Goal: Information Seeking & Learning: Learn about a topic

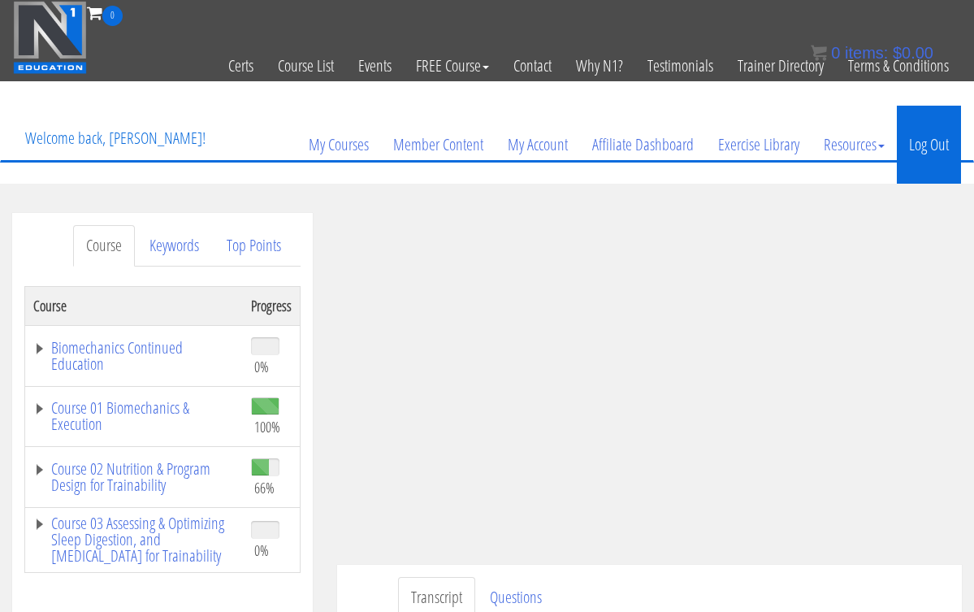
click at [932, 145] on link "Log Out" at bounding box center [929, 145] width 64 height 78
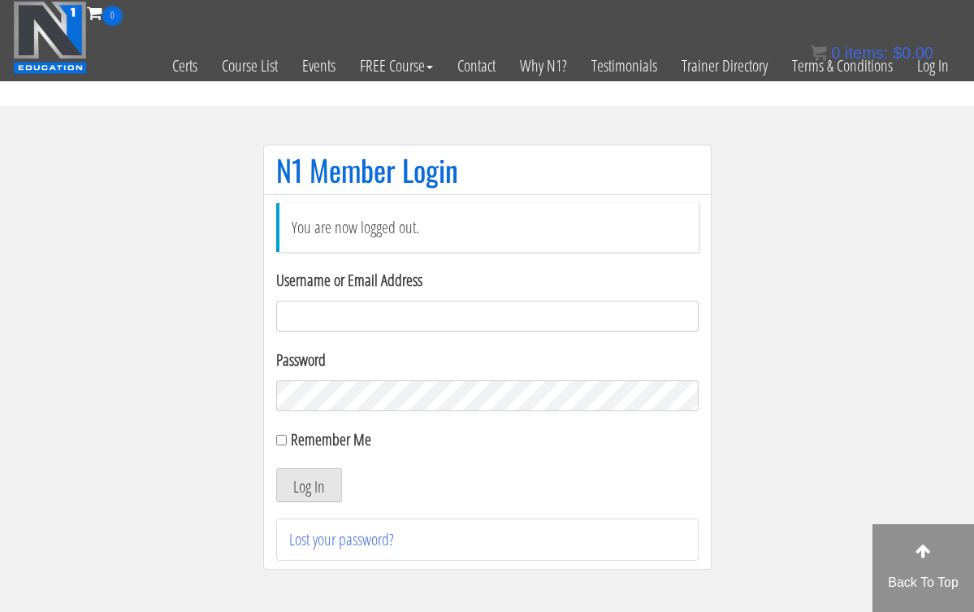
type input "[EMAIL_ADDRESS][DOMAIN_NAME]"
click at [308, 485] on button "Log In" at bounding box center [309, 485] width 66 height 34
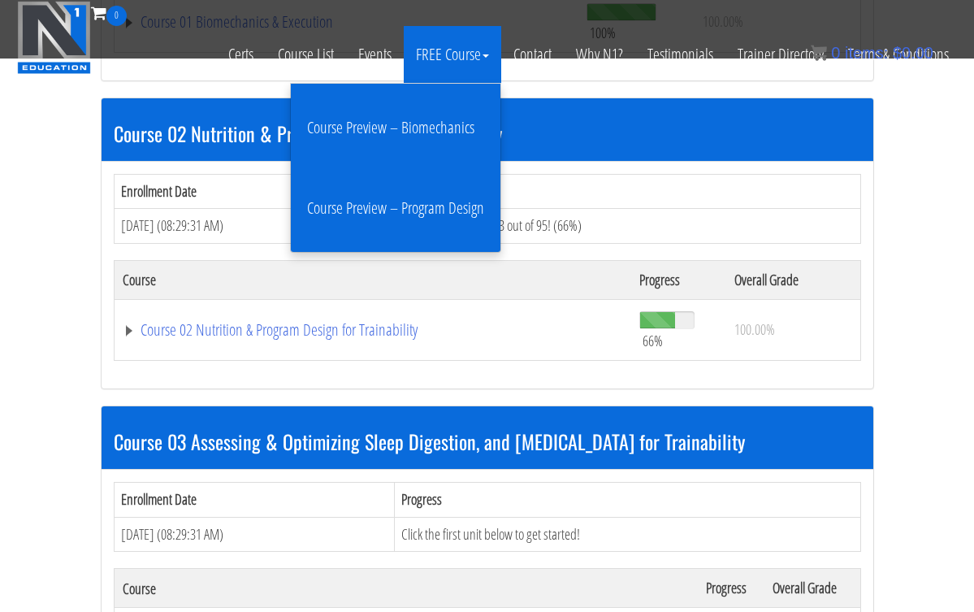
scroll to position [735, 0]
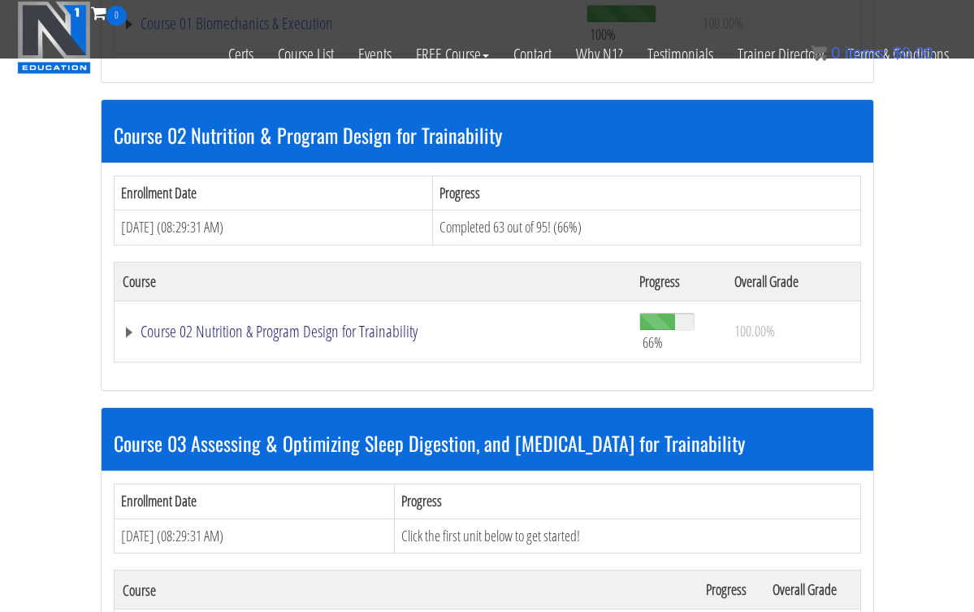
click at [350, 328] on link "Course 02 Nutrition & Program Design for Trainability" at bounding box center [373, 331] width 501 height 16
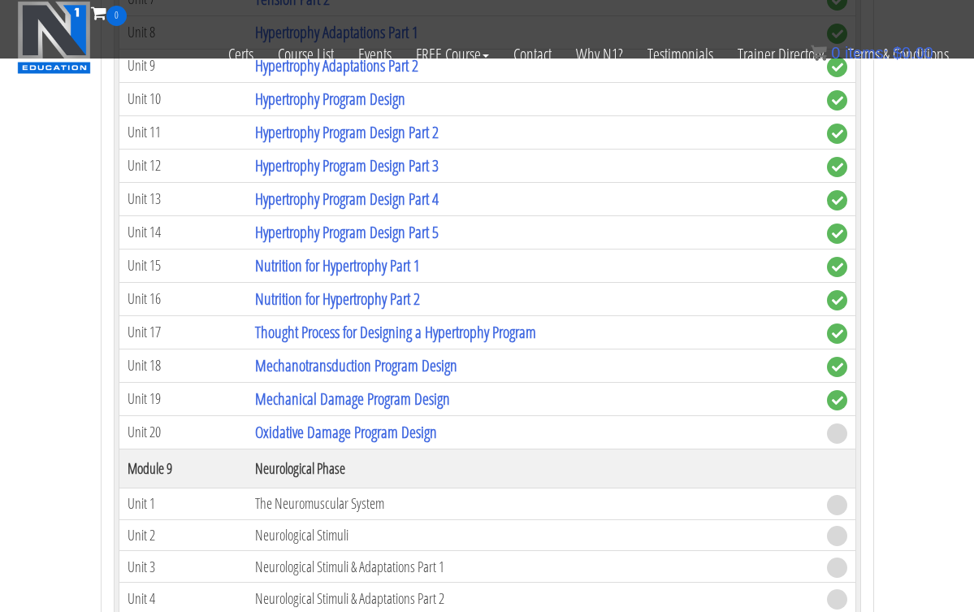
scroll to position [3095, 0]
click at [377, 429] on link "Oxidative Damage Program Design" at bounding box center [346, 432] width 182 height 22
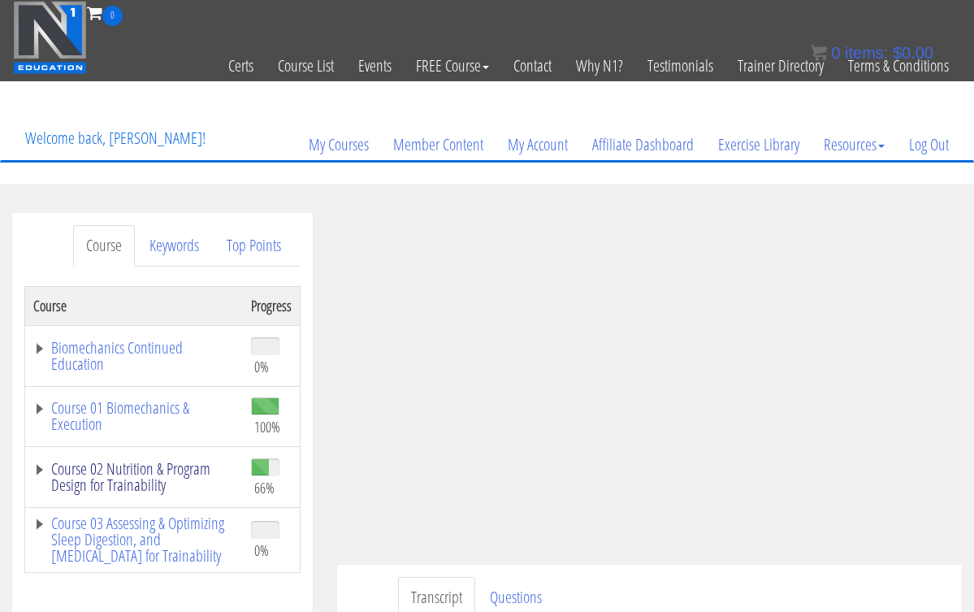
click at [112, 473] on link "Course 02 Nutrition & Program Design for Trainability" at bounding box center [133, 476] width 201 height 32
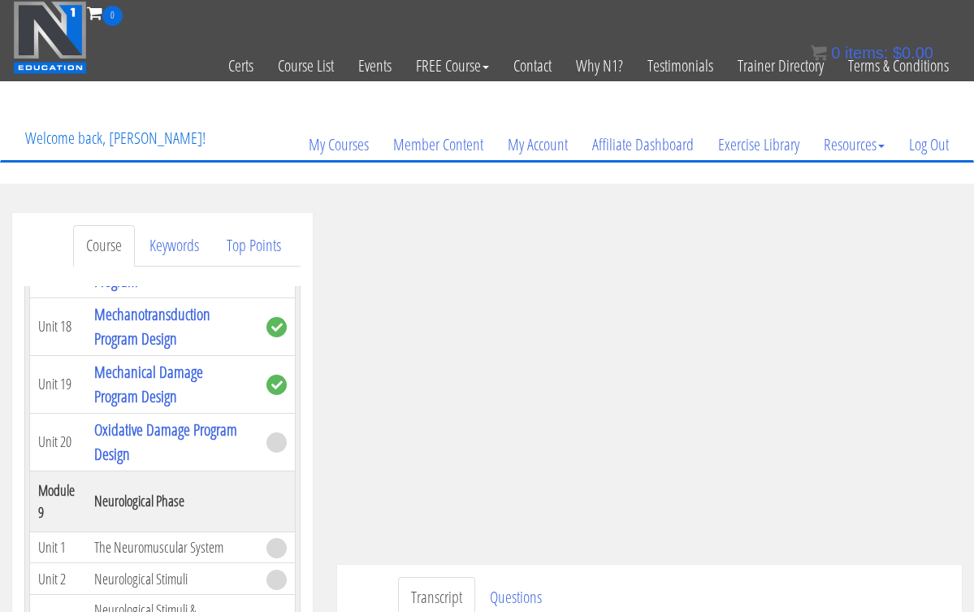
scroll to position [3793, 0]
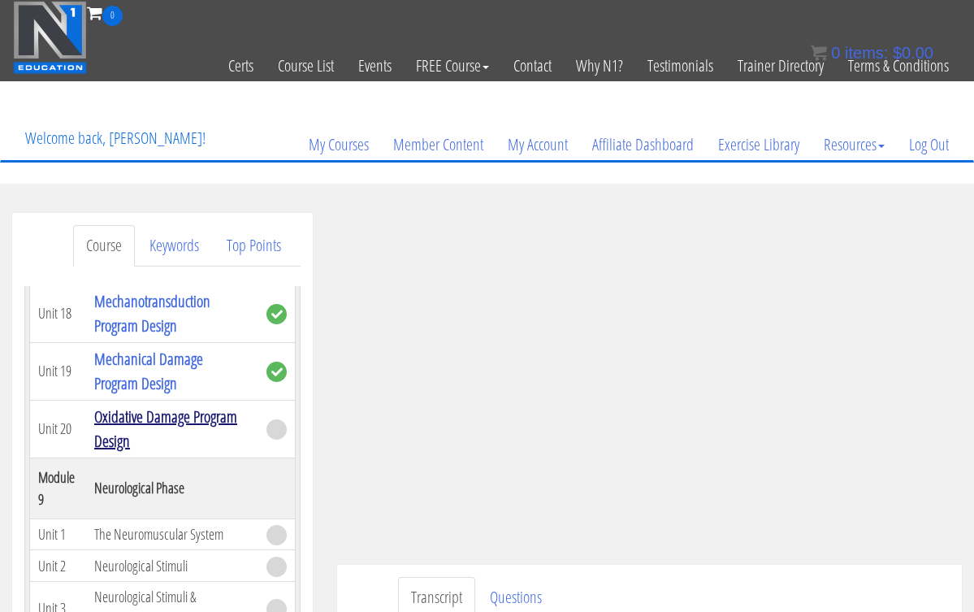
click at [171, 417] on link "Oxidative Damage Program Design" at bounding box center [165, 428] width 143 height 46
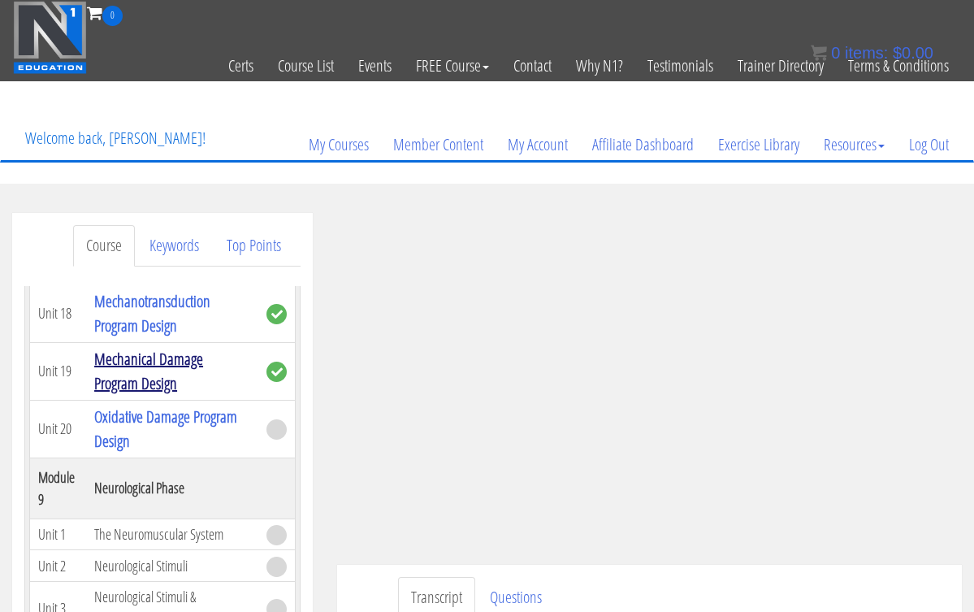
click at [157, 357] on link "Mechanical Damage Program Design" at bounding box center [148, 371] width 109 height 46
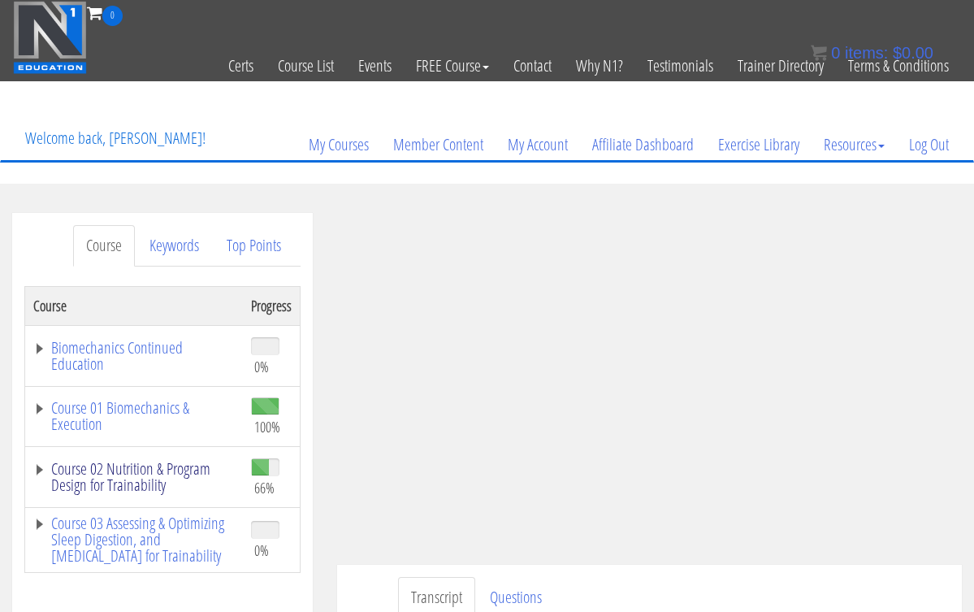
click at [110, 472] on link "Course 02 Nutrition & Program Design for Trainability" at bounding box center [133, 476] width 201 height 32
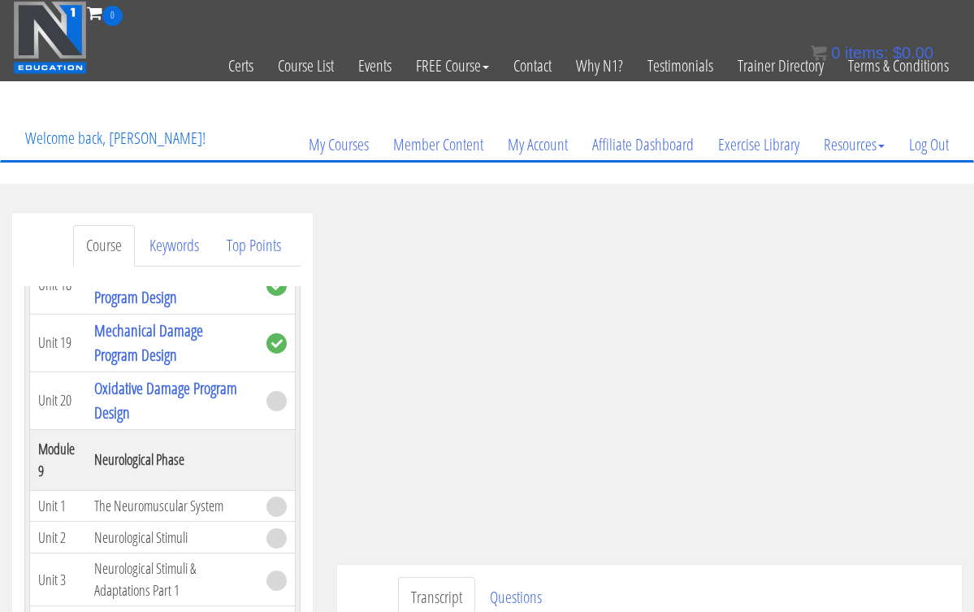
scroll to position [3823, 0]
click at [155, 387] on link "Oxidative Damage Program Design" at bounding box center [165, 399] width 143 height 46
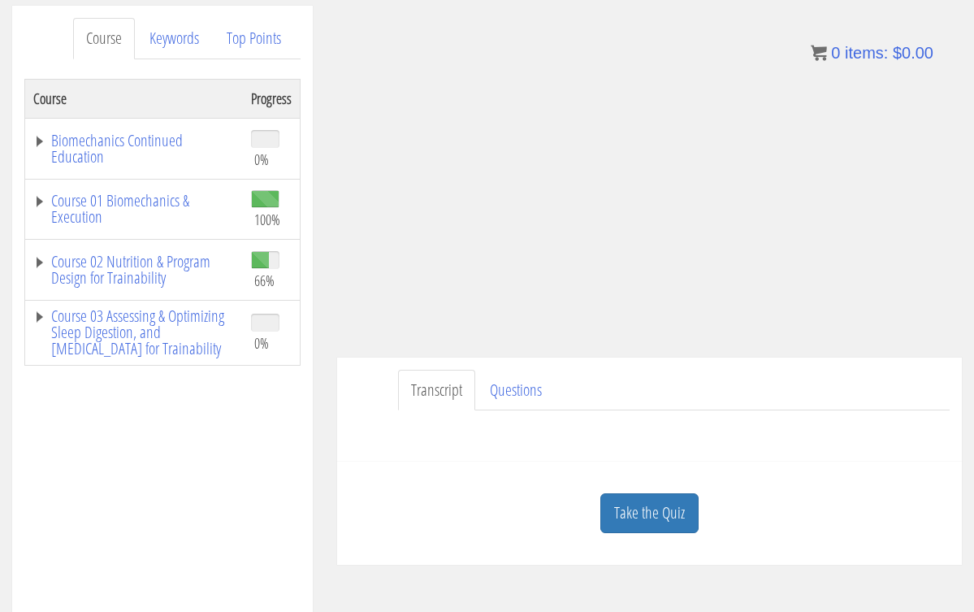
scroll to position [206, 0]
click at [629, 512] on link "Take the Quiz" at bounding box center [649, 514] width 98 height 40
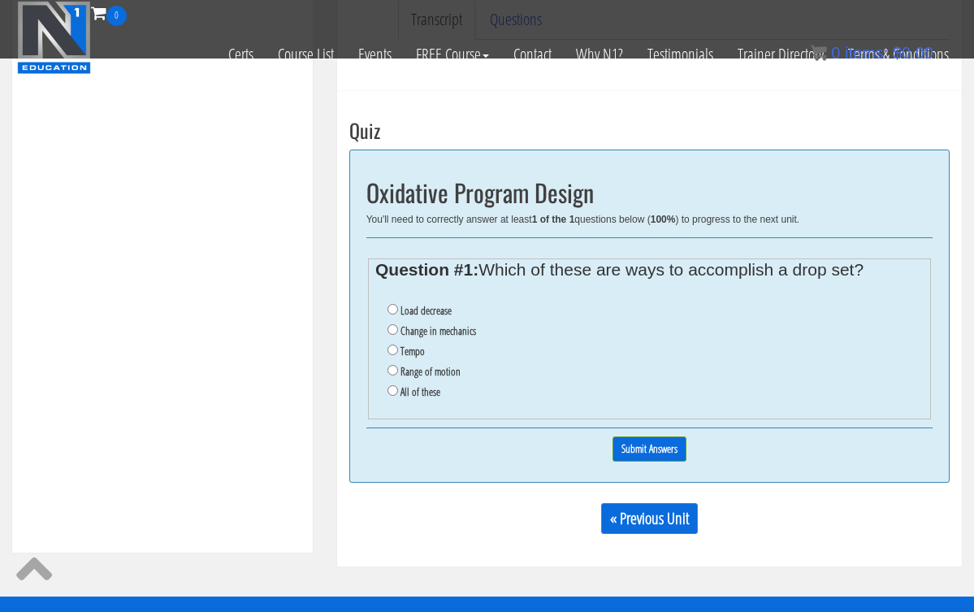
scroll to position [476, 0]
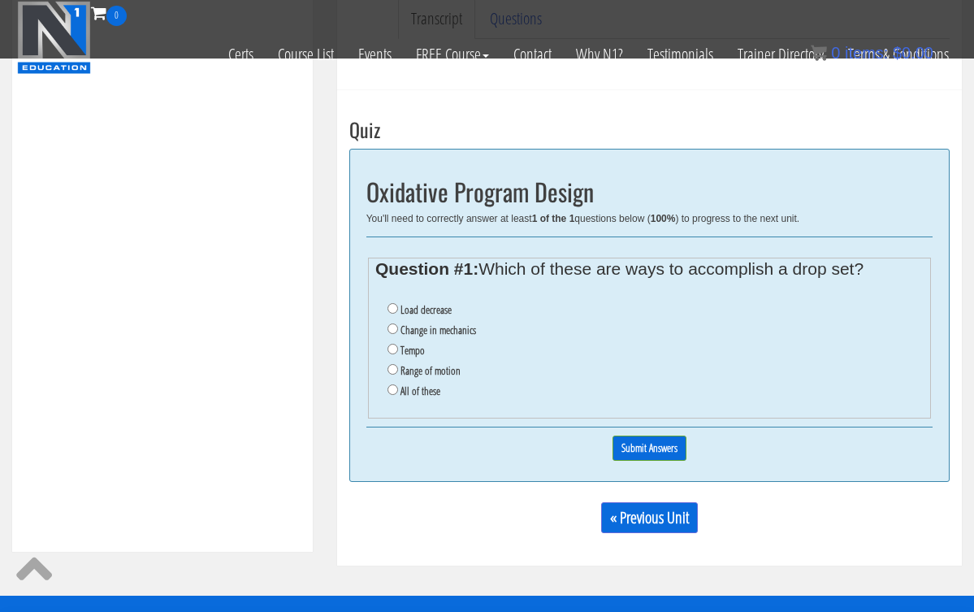
click at [391, 384] on input "All of these" at bounding box center [392, 389] width 11 height 11
radio input "true"
click at [643, 435] on input "Submit Answers" at bounding box center [649, 447] width 74 height 25
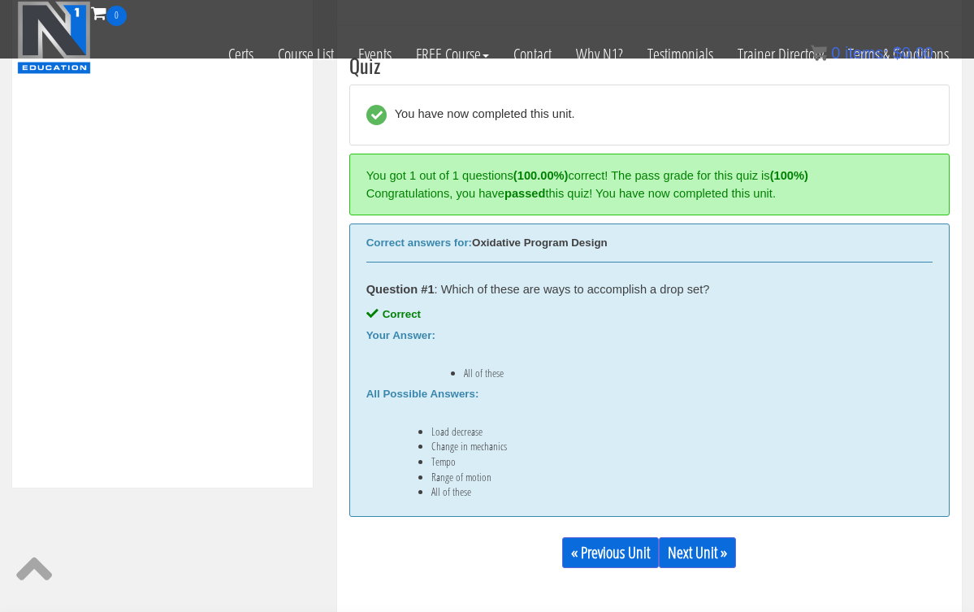
scroll to position [542, 0]
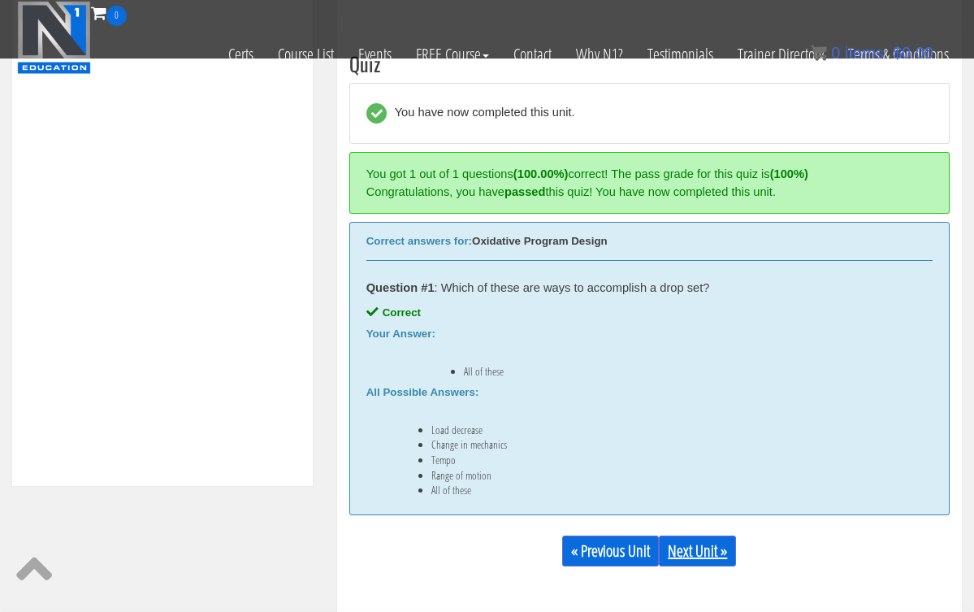
click at [691, 550] on link "Next Unit »" at bounding box center [697, 550] width 77 height 31
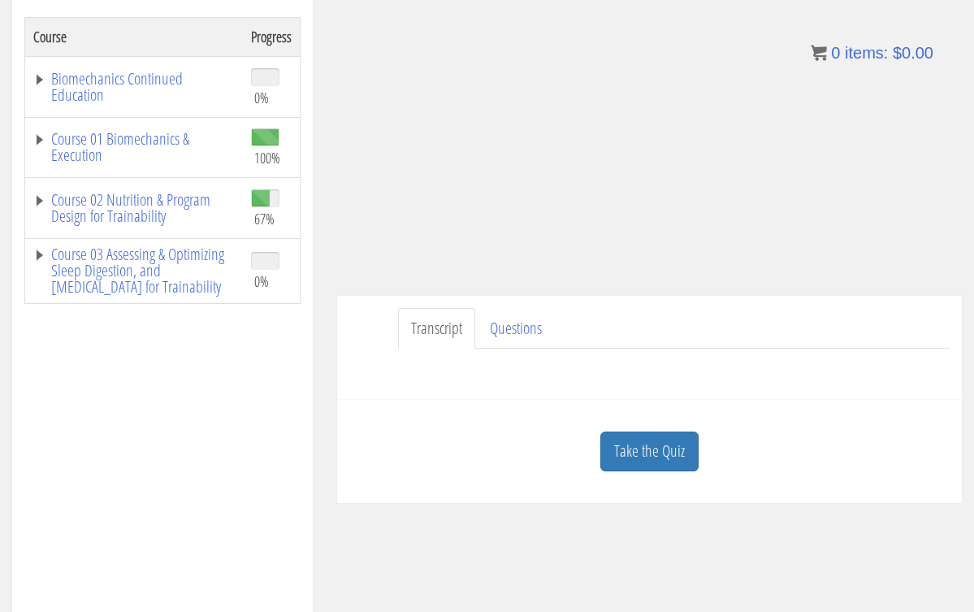
scroll to position [274, 0]
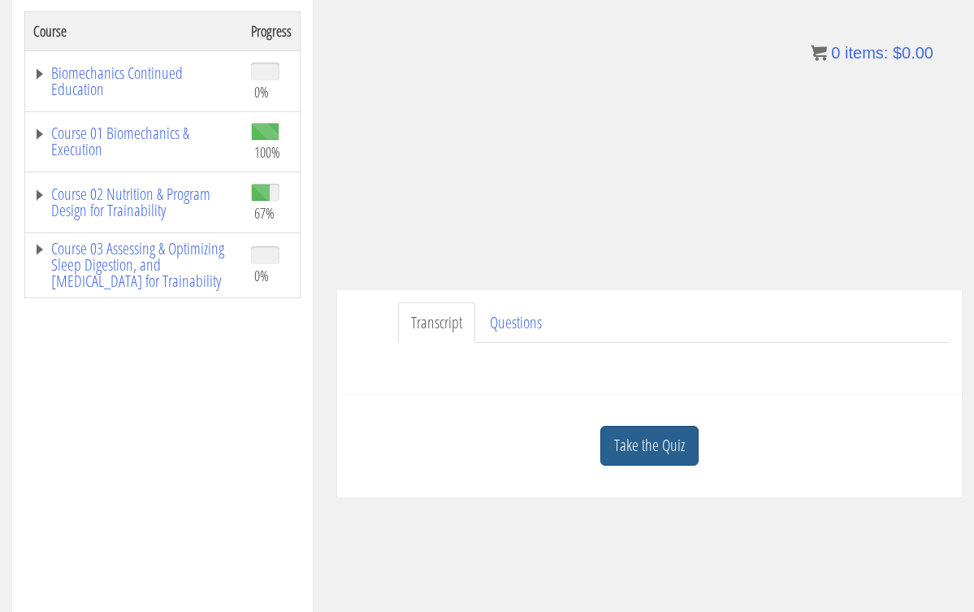
click at [673, 435] on link "Take the Quiz" at bounding box center [649, 446] width 98 height 40
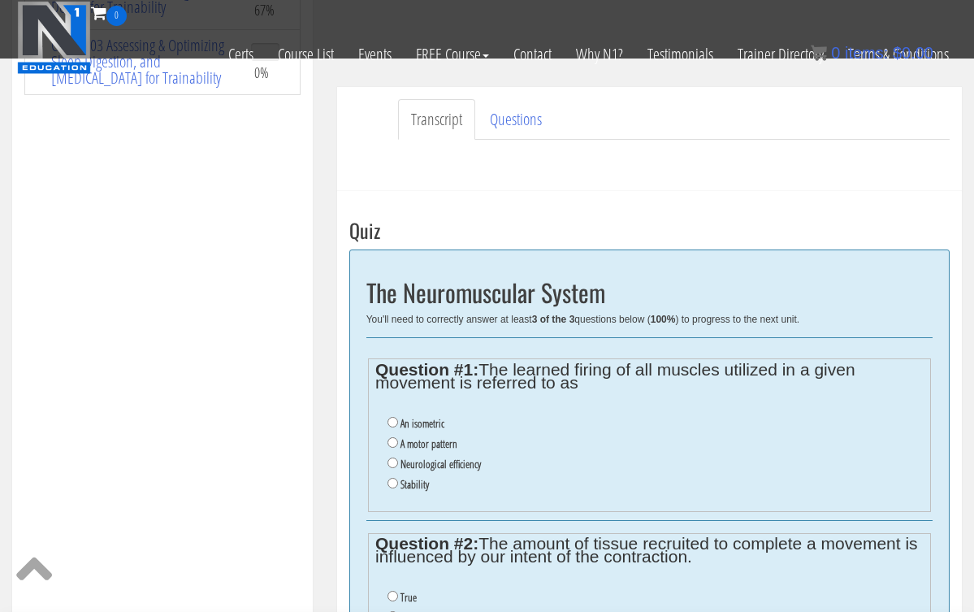
scroll to position [378, 0]
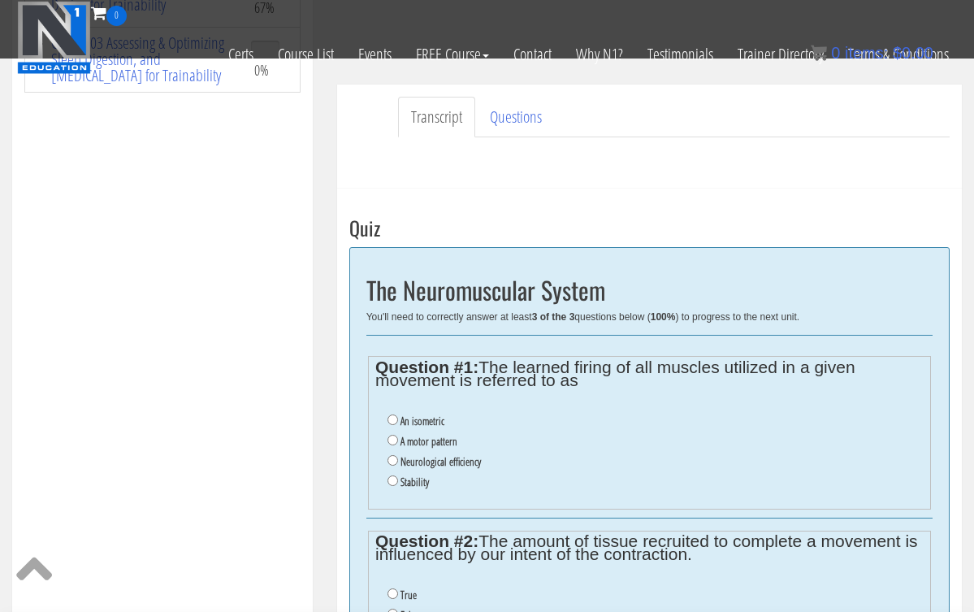
click at [391, 438] on input "A motor pattern" at bounding box center [392, 439] width 11 height 11
radio input "true"
click at [391, 438] on input "A motor pattern" at bounding box center [392, 439] width 11 height 11
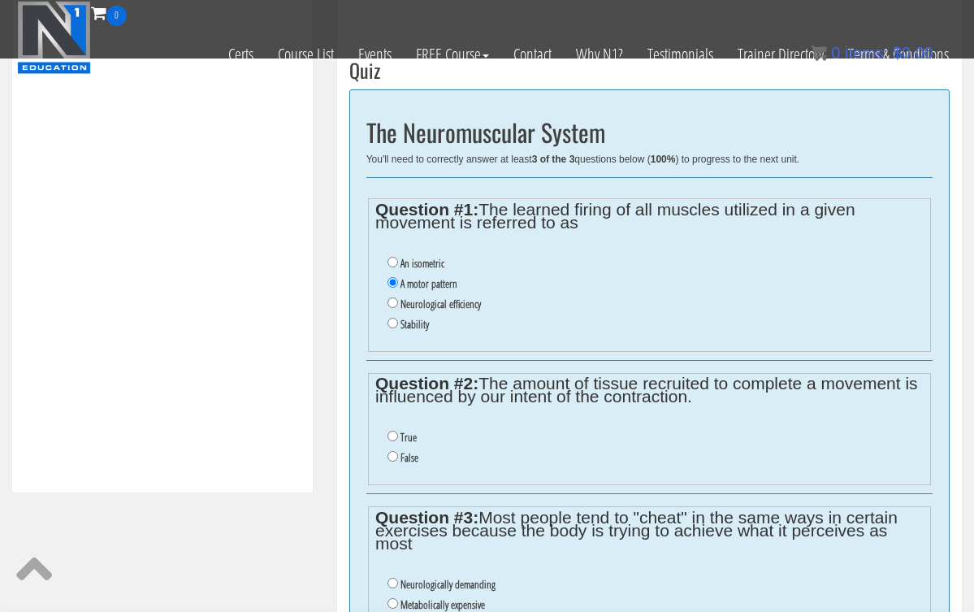
scroll to position [547, 0]
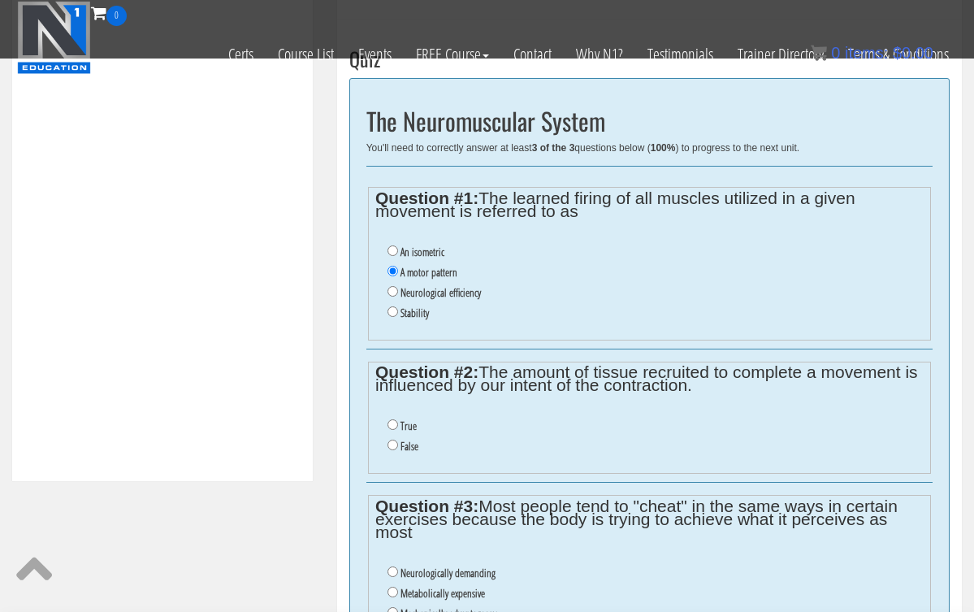
click at [392, 419] on input "True" at bounding box center [392, 424] width 11 height 11
radio input "true"
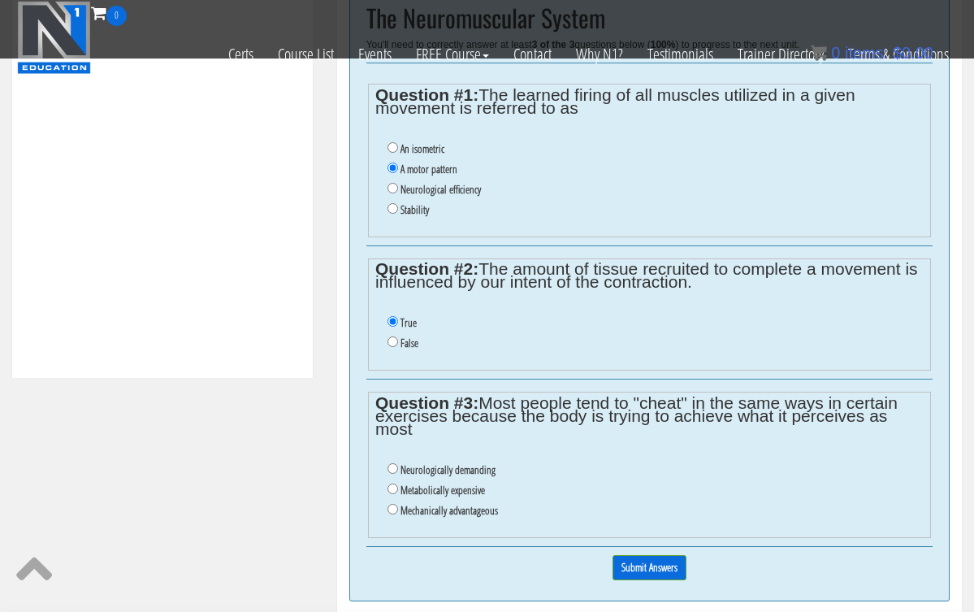
scroll to position [652, 0]
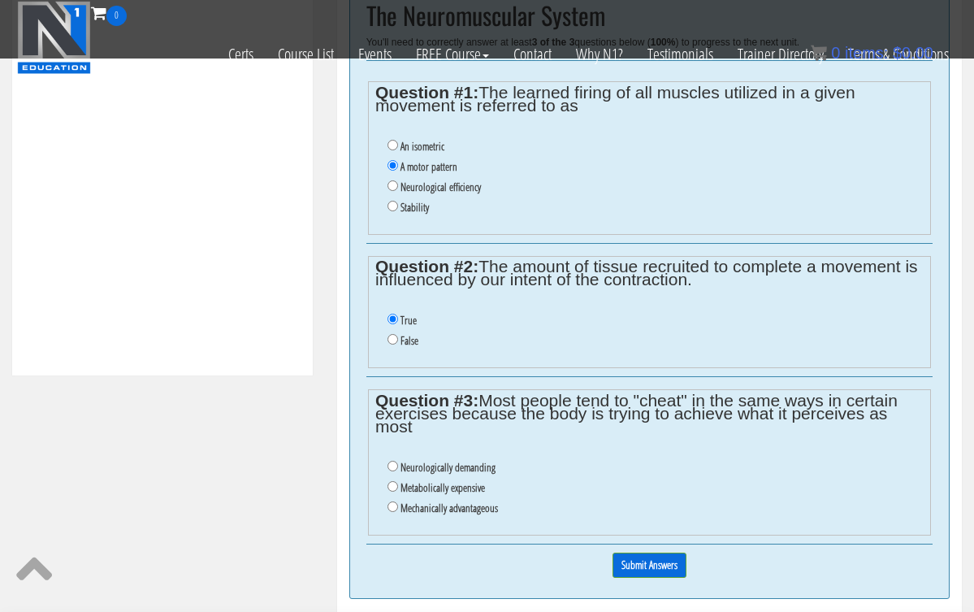
click at [391, 501] on input "Mechanically advantageous" at bounding box center [392, 506] width 11 height 11
radio input "true"
click at [678, 552] on input "Submit Answers" at bounding box center [649, 564] width 74 height 25
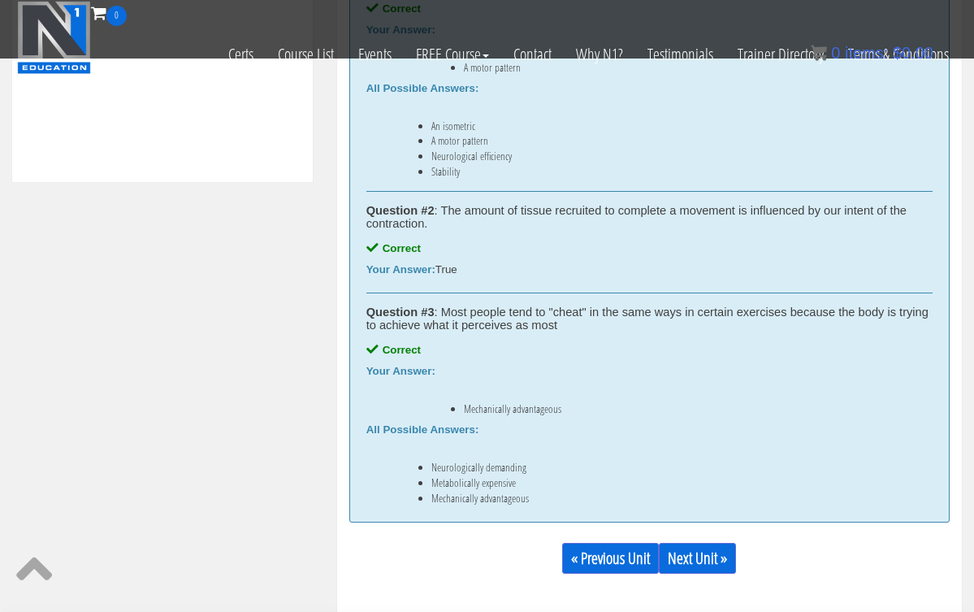
scroll to position [854, 0]
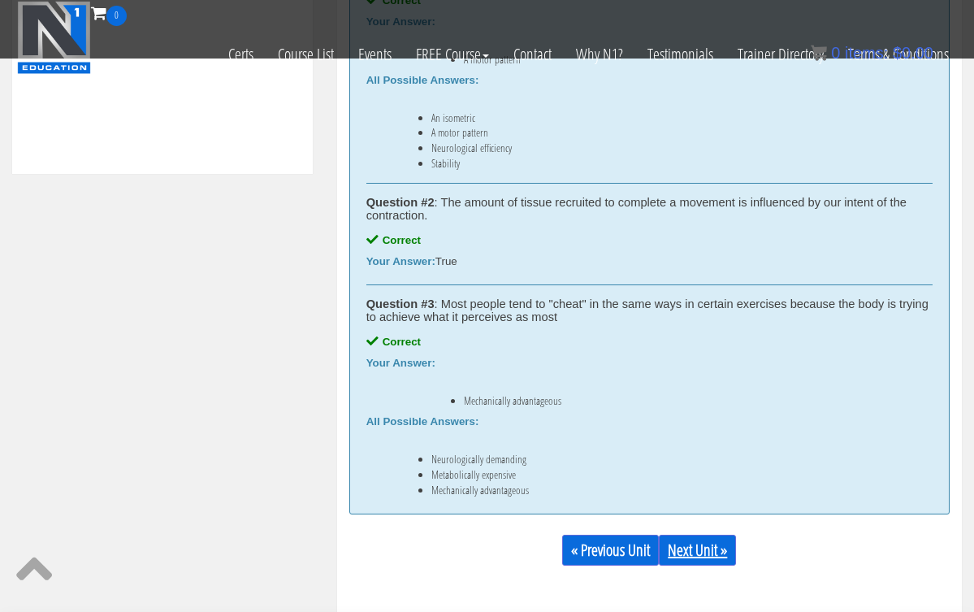
click at [678, 539] on link "Next Unit »" at bounding box center [697, 549] width 77 height 31
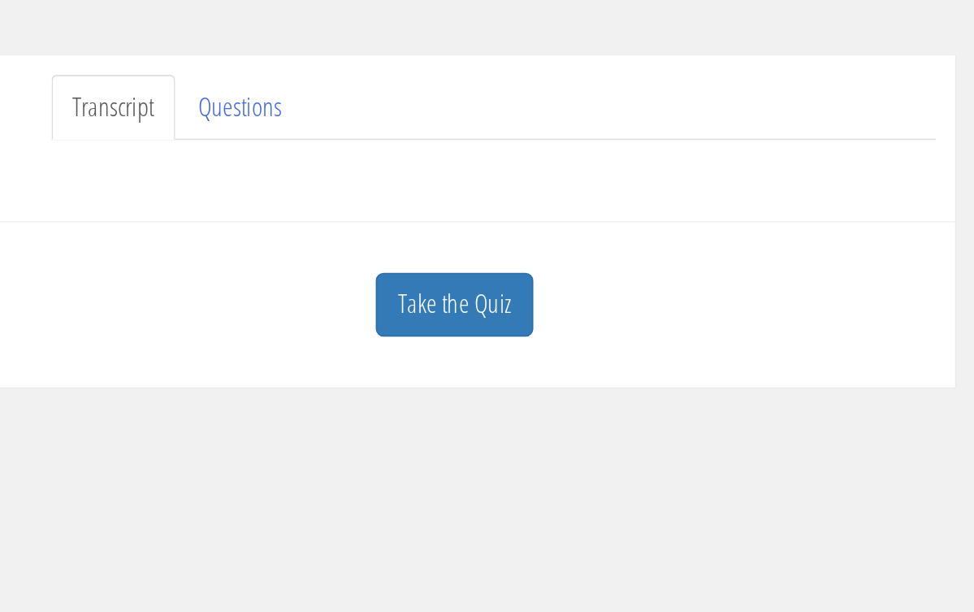
scroll to position [257, 0]
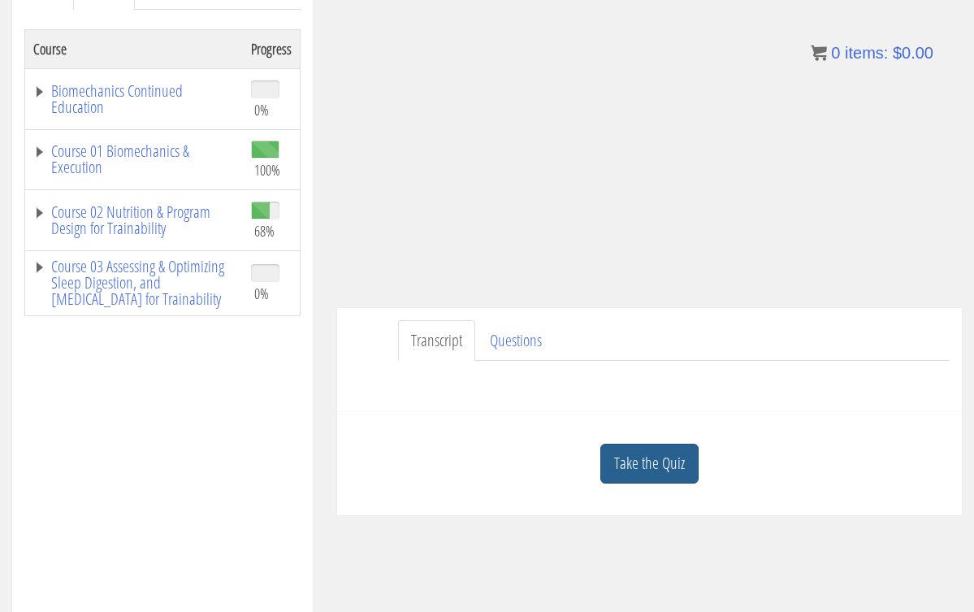
click at [648, 458] on link "Take the Quiz" at bounding box center [649, 463] width 98 height 40
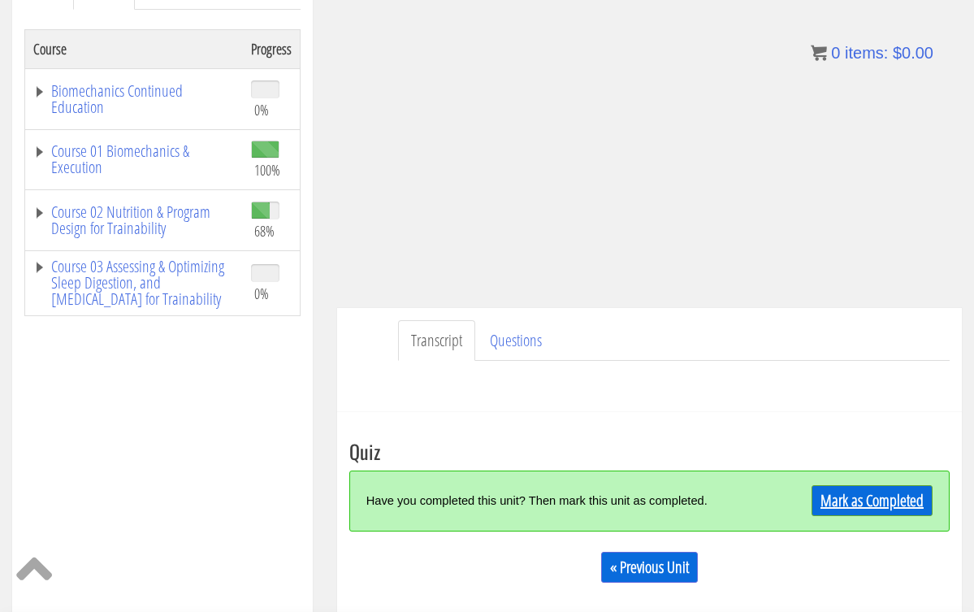
click at [891, 486] on link "Mark as Completed" at bounding box center [871, 500] width 121 height 31
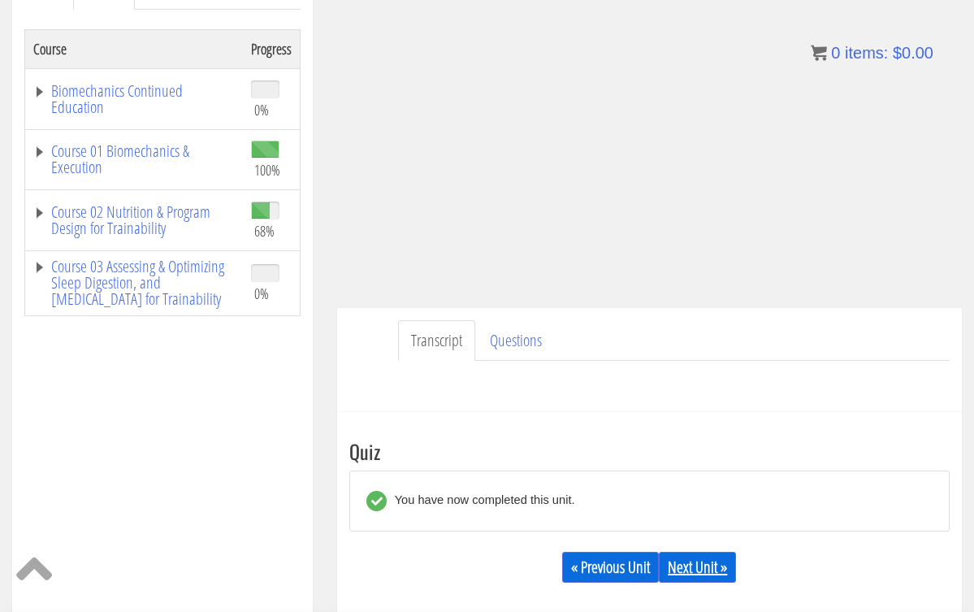
click at [719, 568] on link "Next Unit »" at bounding box center [697, 566] width 77 height 31
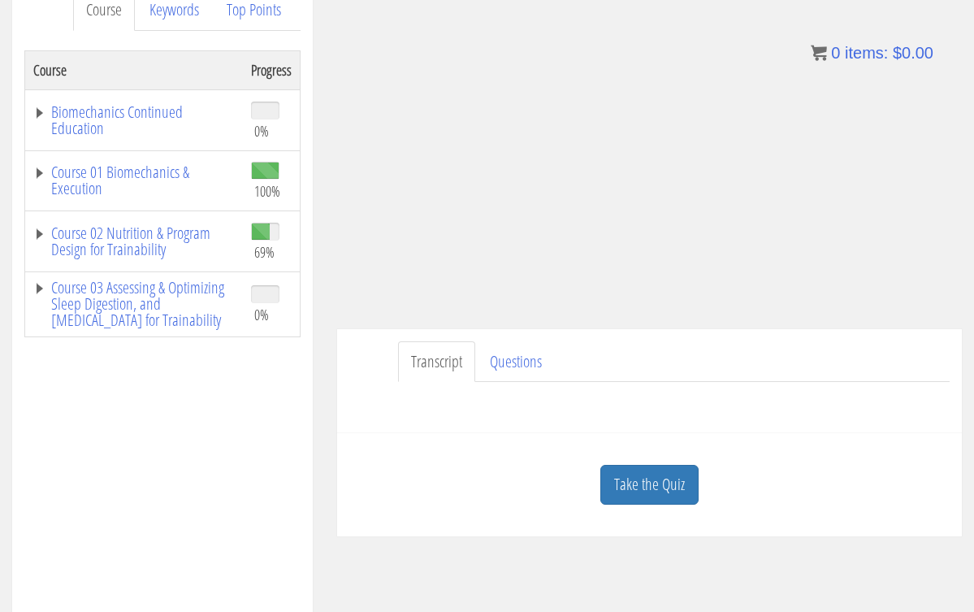
scroll to position [249, 0]
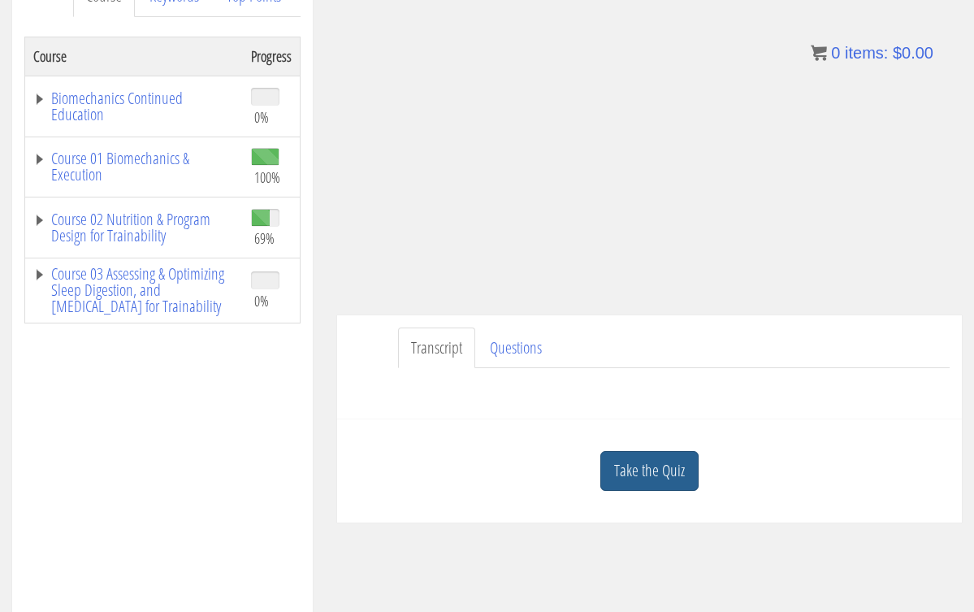
click at [642, 479] on link "Take the Quiz" at bounding box center [649, 471] width 98 height 40
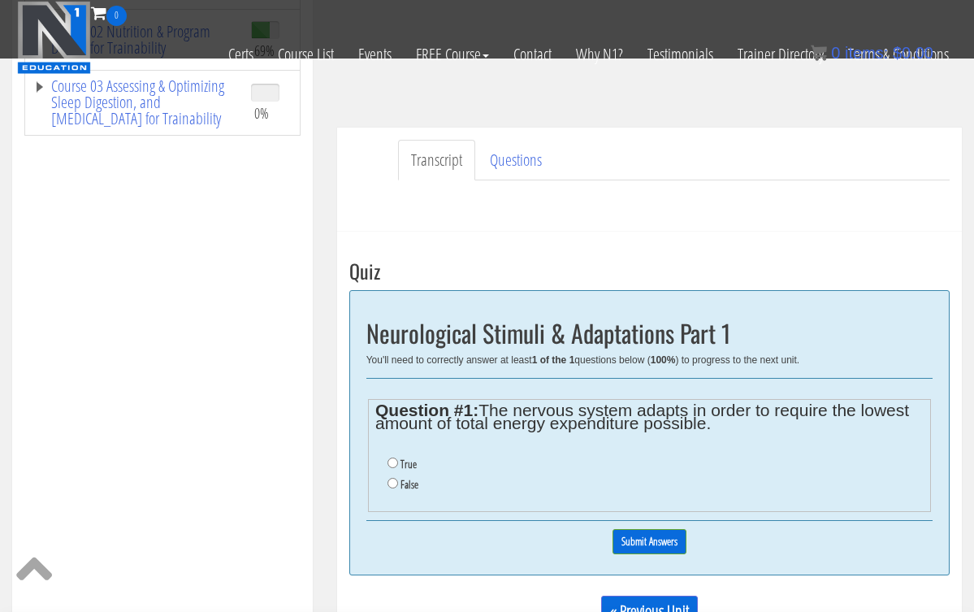
scroll to position [334, 0]
click at [391, 465] on input "True" at bounding box center [392, 463] width 11 height 11
radio input "true"
click at [669, 541] on input "Submit Answers" at bounding box center [649, 541] width 74 height 25
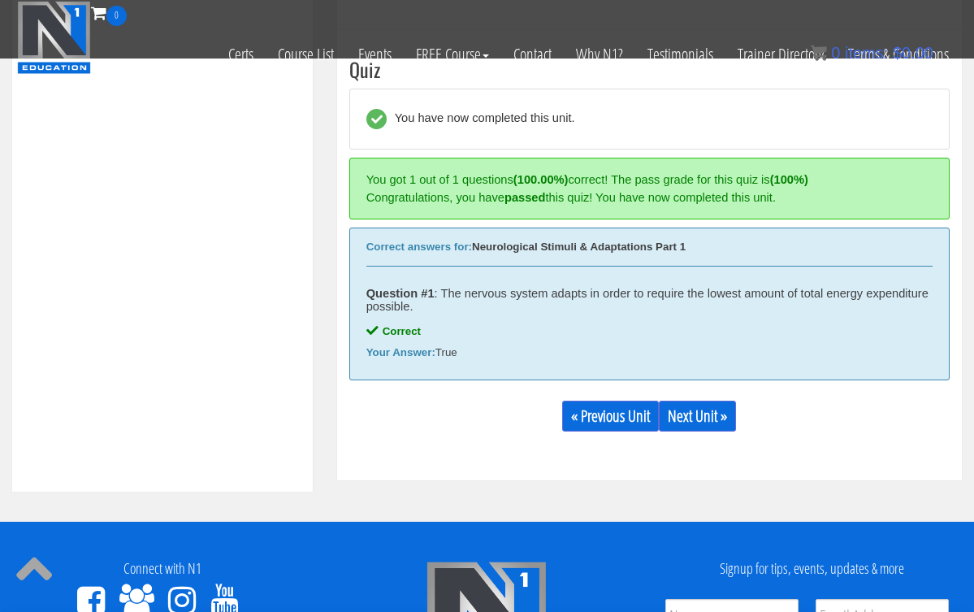
scroll to position [542, 0]
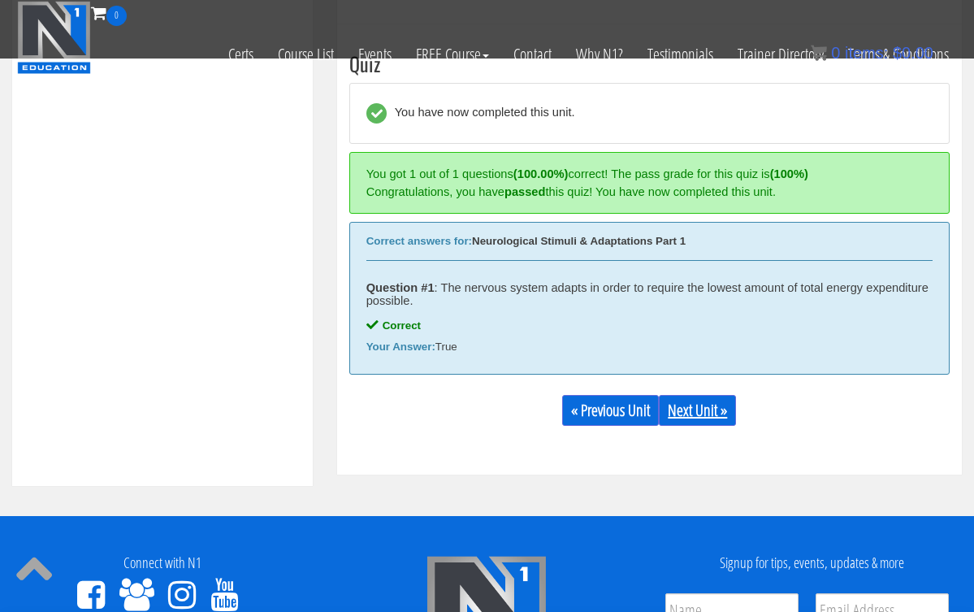
click at [710, 407] on link "Next Unit »" at bounding box center [697, 410] width 77 height 31
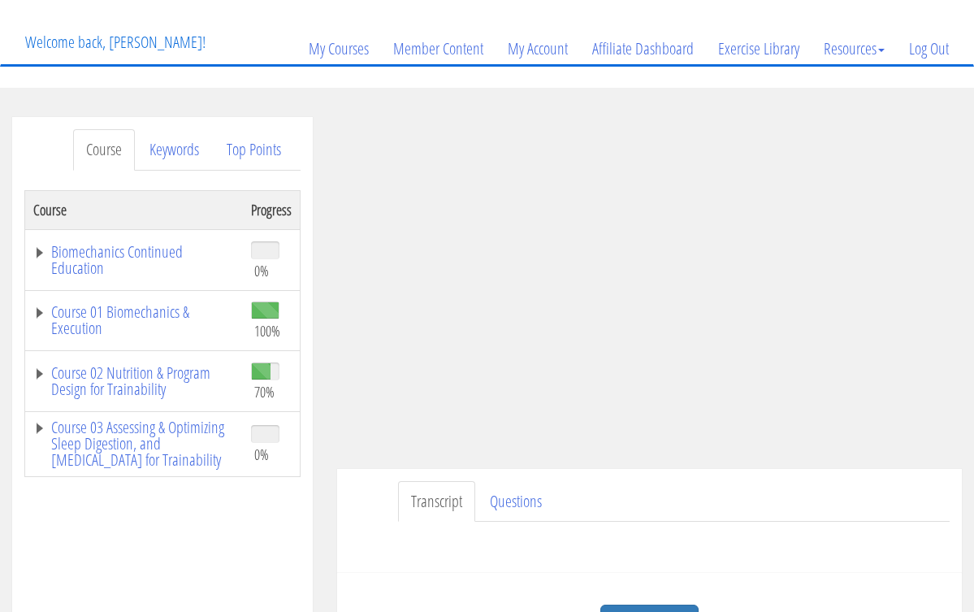
scroll to position [98, 0]
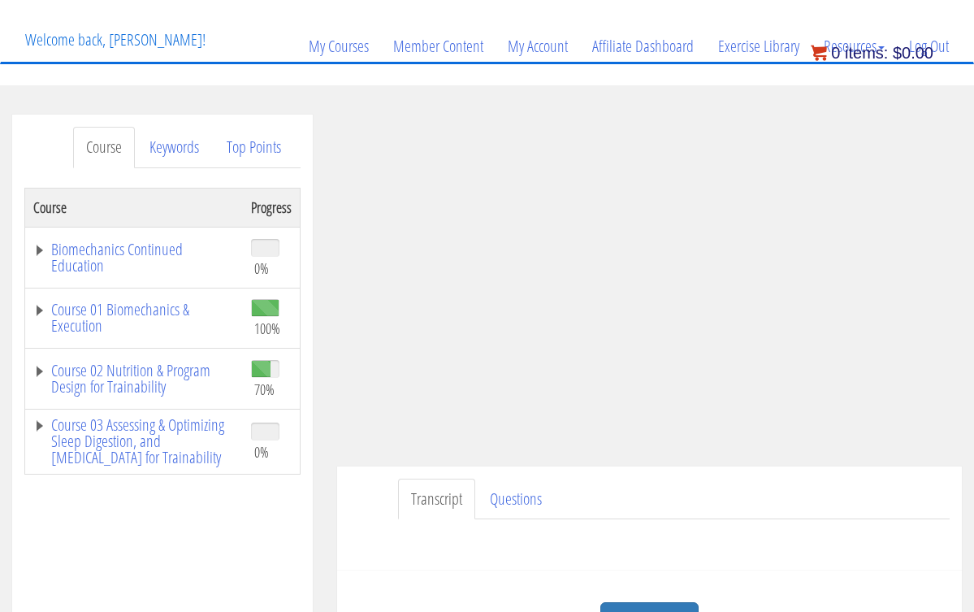
click at [931, 55] on bdi "$ 0.00" at bounding box center [912, 53] width 41 height 18
click at [933, 44] on link "Log Out" at bounding box center [929, 46] width 64 height 78
